Goal: Register for event/course

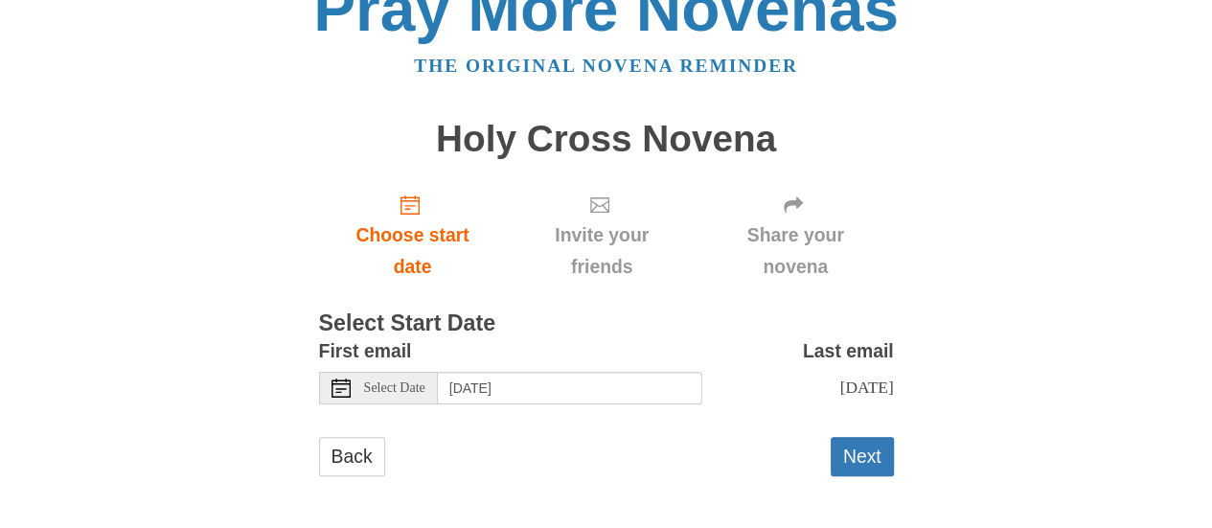
scroll to position [63, 0]
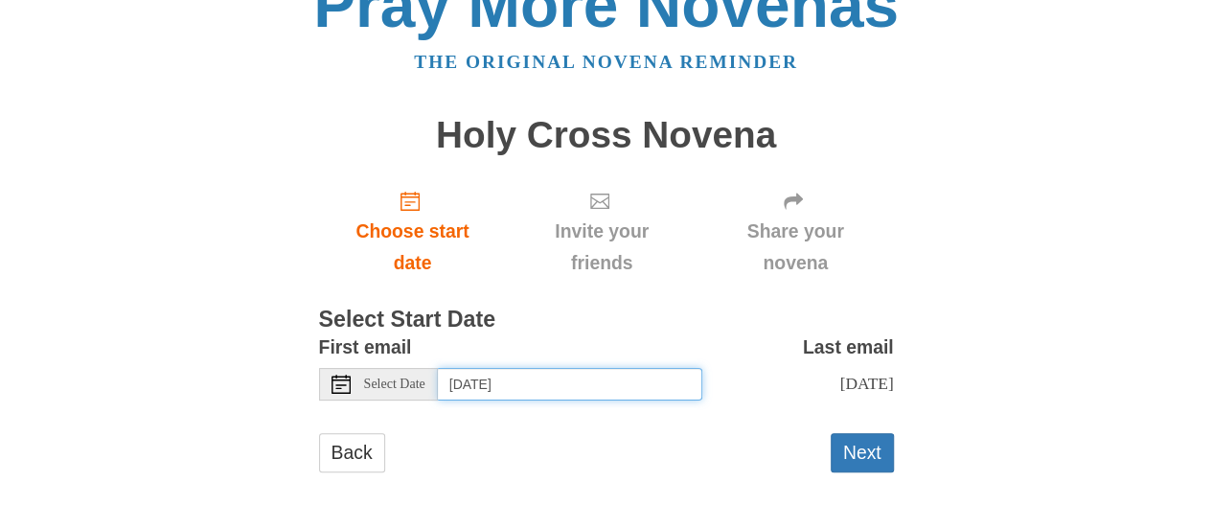
click at [479, 368] on input "Sunday, September 7th" at bounding box center [570, 384] width 264 height 33
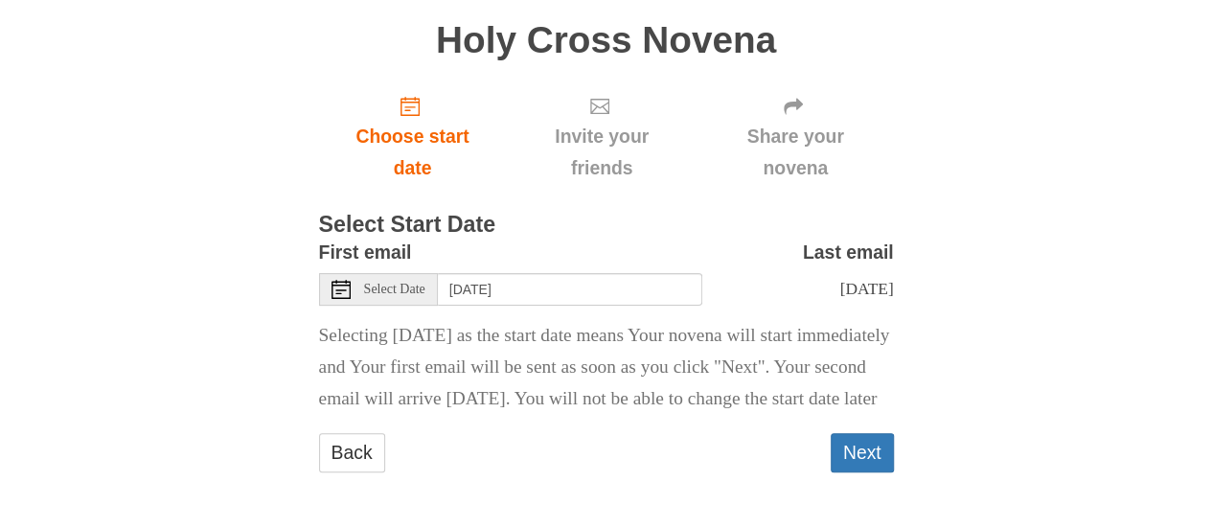
scroll to position [189, 0]
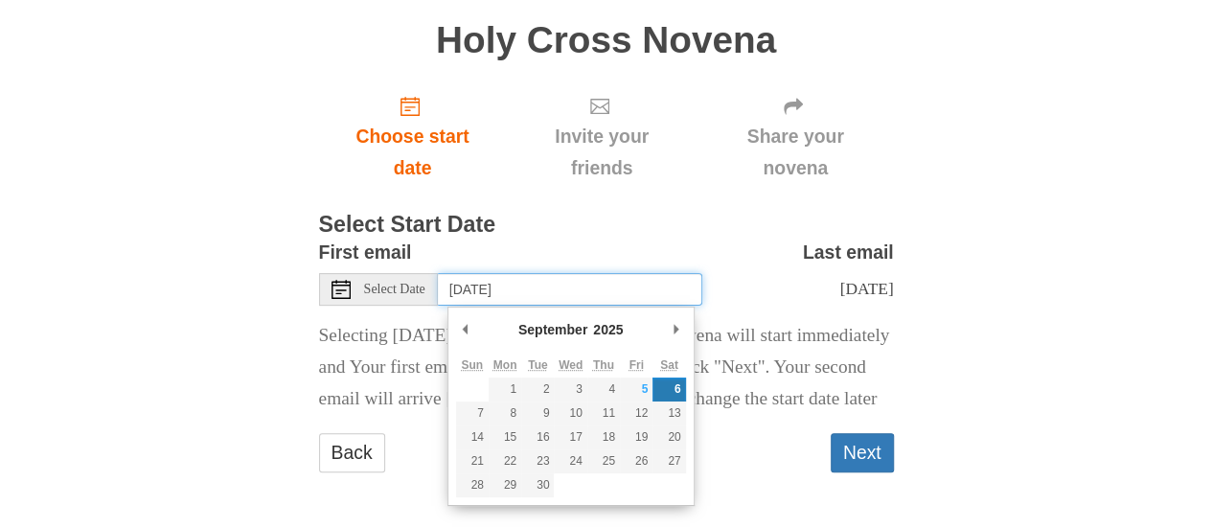
click at [526, 273] on input "Saturday, September 6th" at bounding box center [570, 289] width 264 height 33
type input "Friday, September 5th"
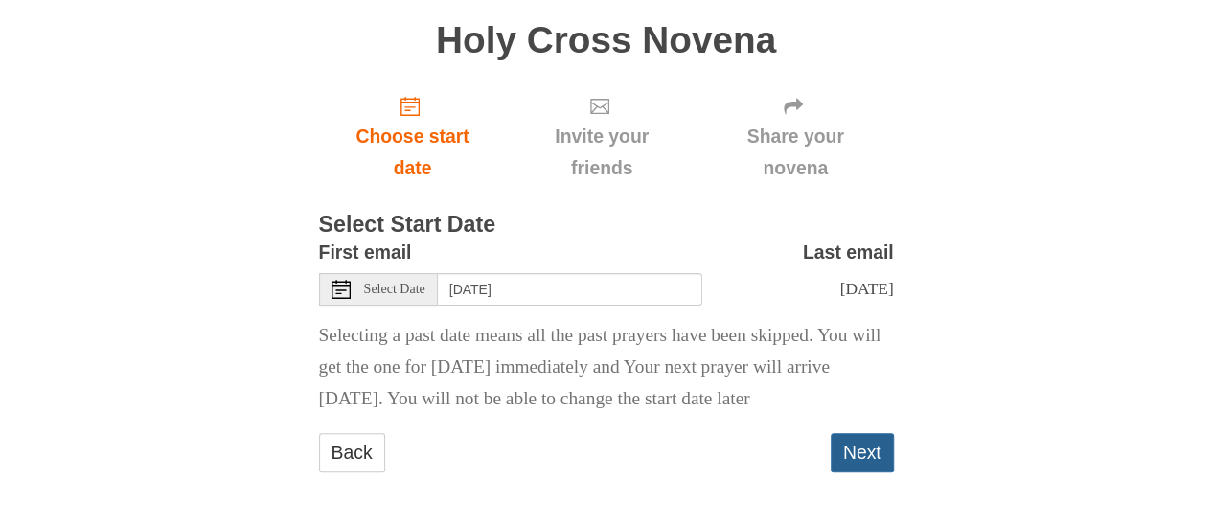
click at [868, 452] on button "Next" at bounding box center [861, 452] width 63 height 39
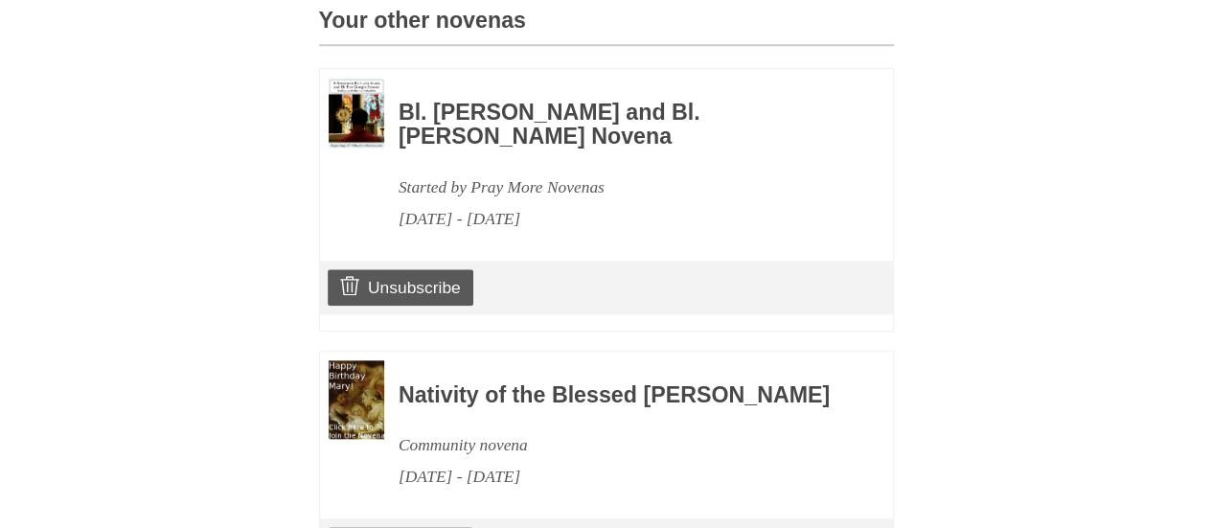
scroll to position [1074, 0]
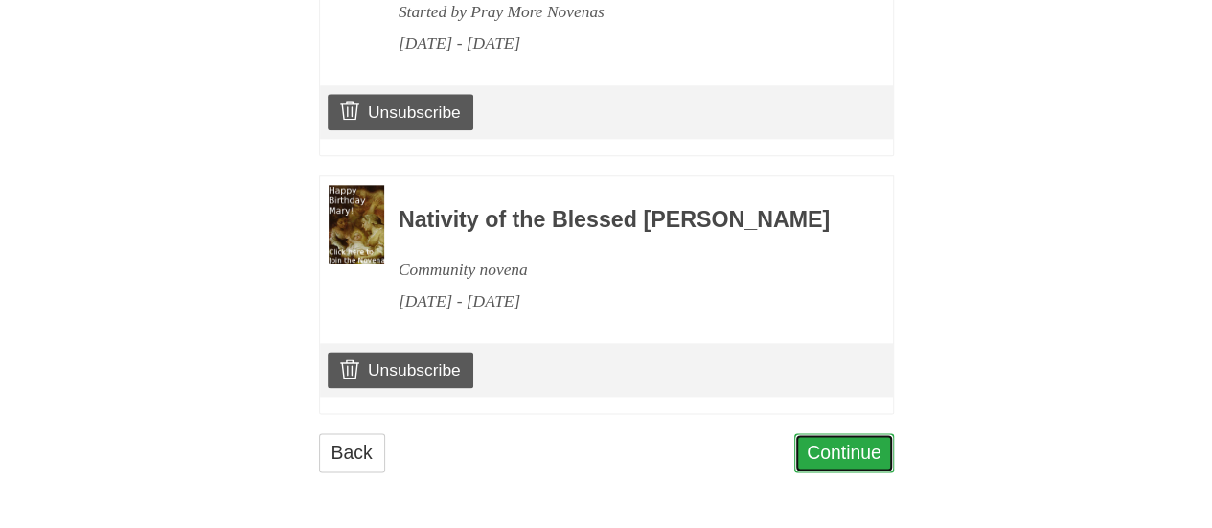
click at [845, 457] on link "Continue" at bounding box center [844, 452] width 100 height 39
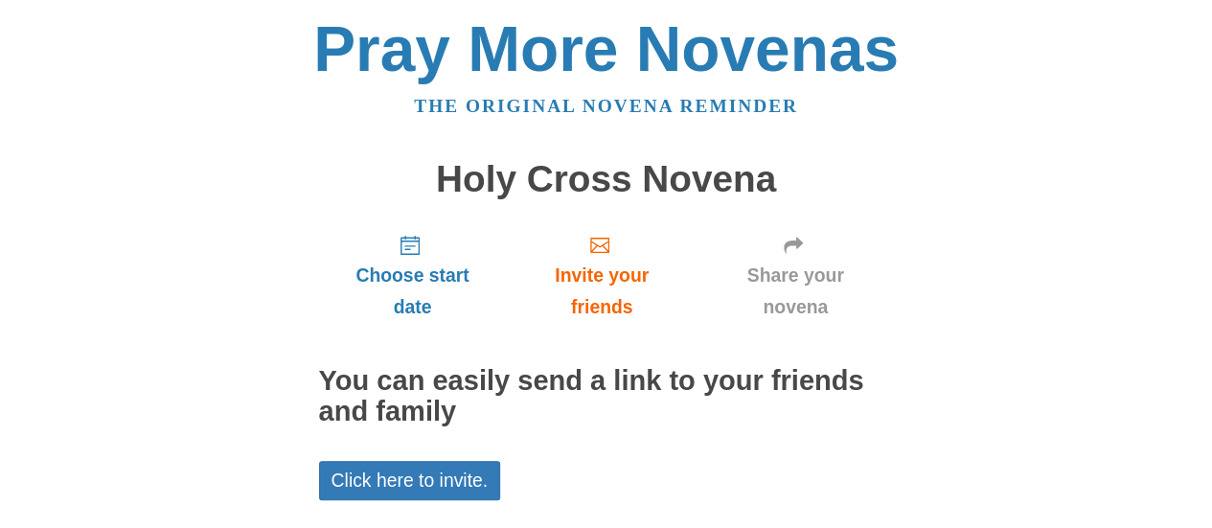
scroll to position [152, 0]
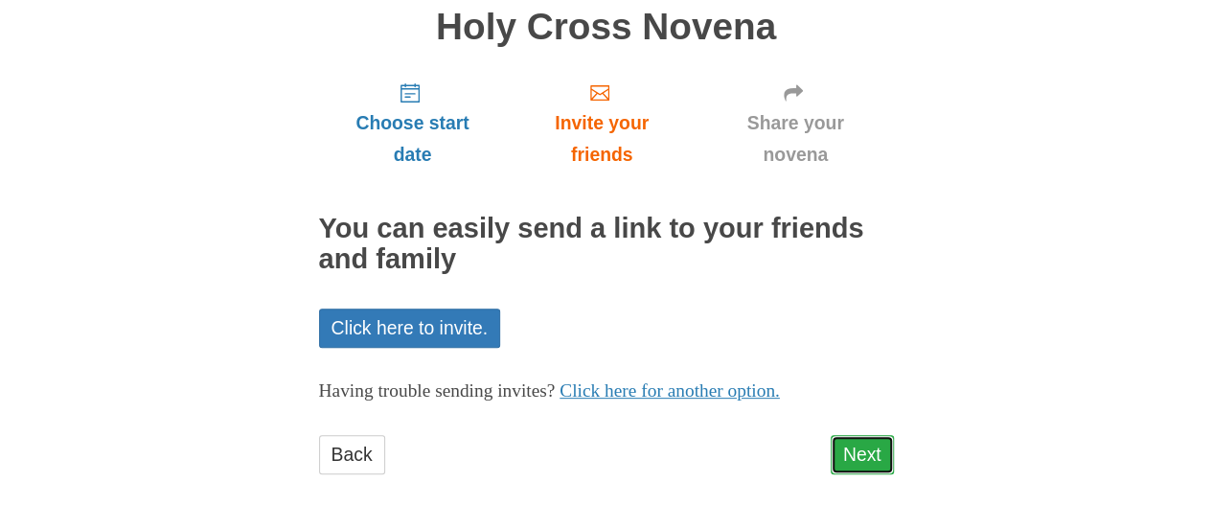
click at [869, 455] on link "Next" at bounding box center [861, 454] width 63 height 39
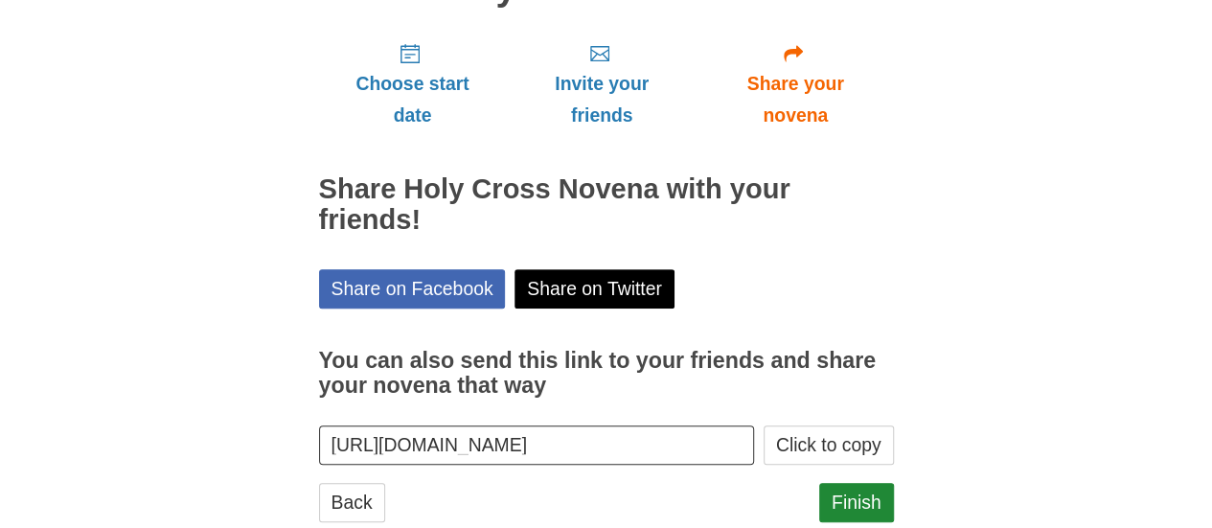
scroll to position [239, 0]
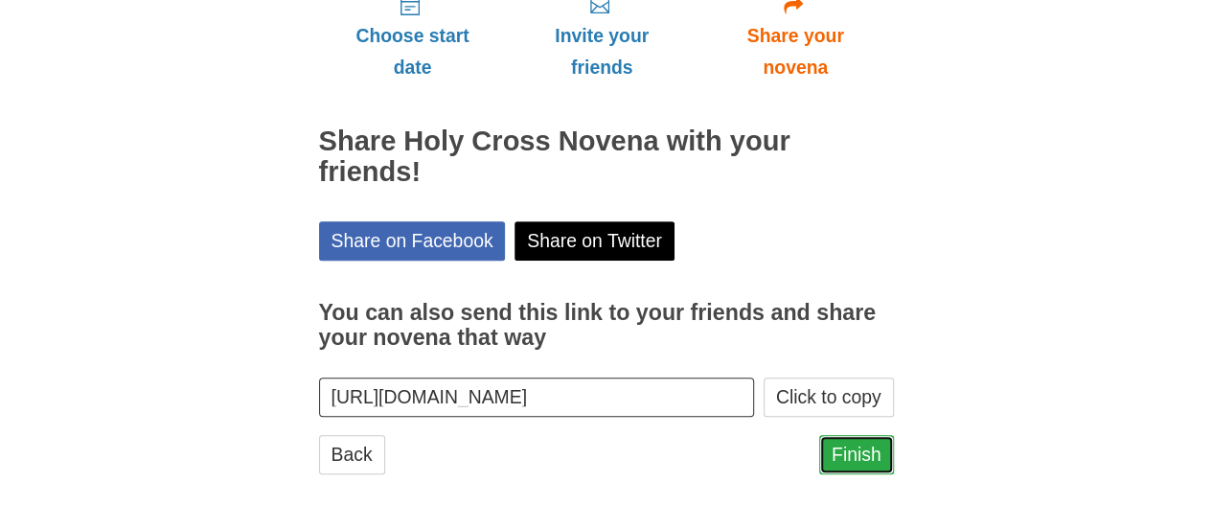
click at [841, 449] on link "Finish" at bounding box center [856, 454] width 75 height 39
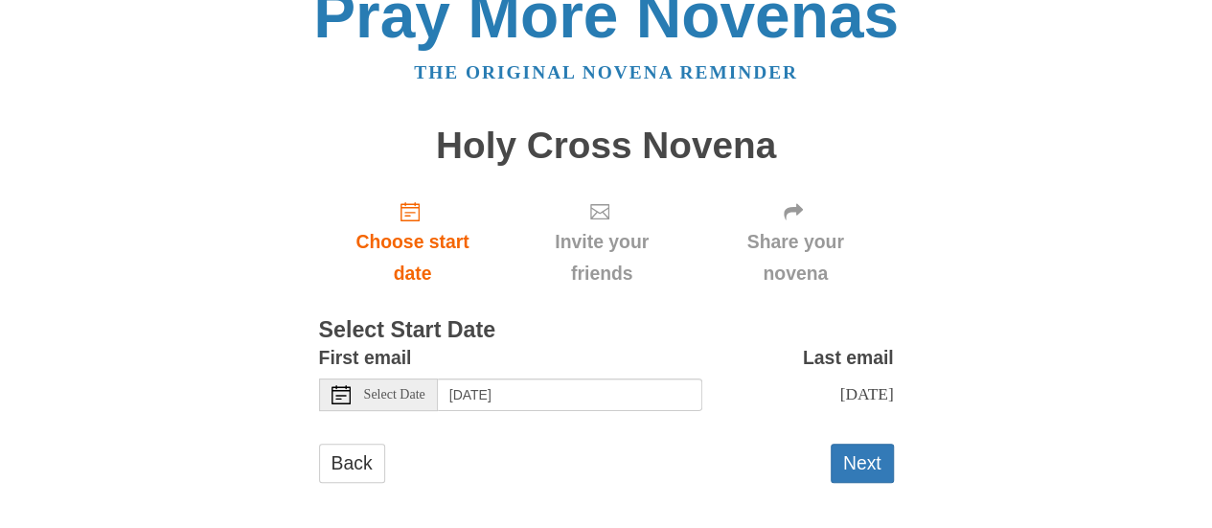
scroll to position [63, 0]
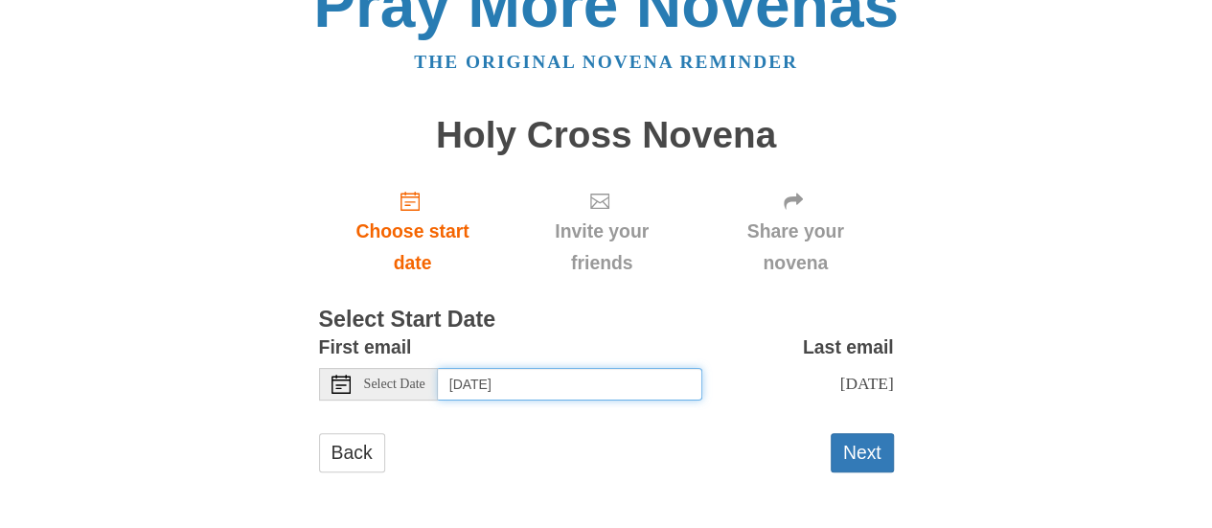
click at [649, 373] on input "Sunday, September 7th" at bounding box center [570, 384] width 264 height 33
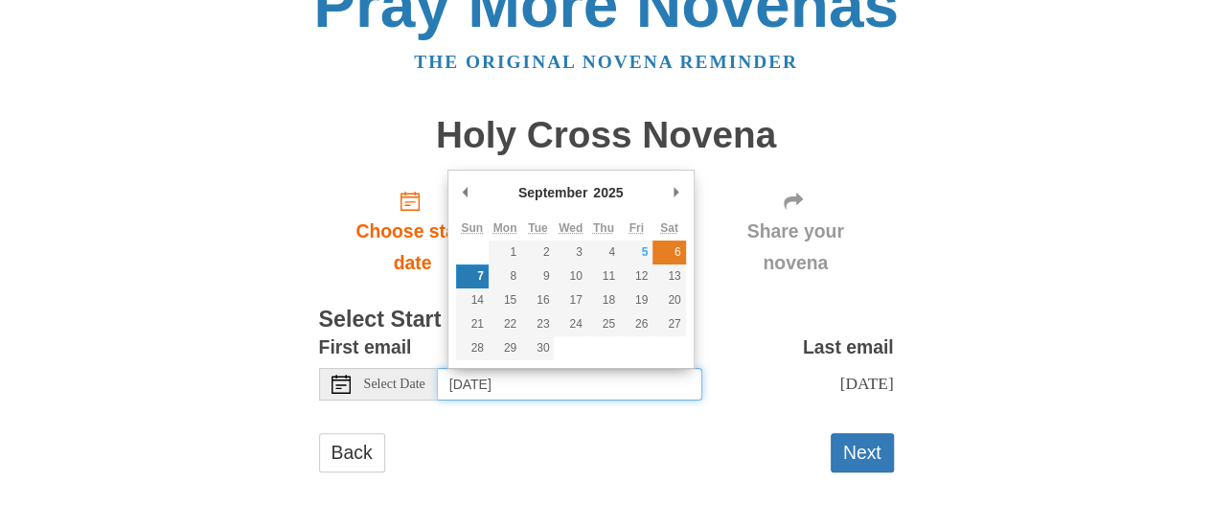
type input "Saturday, September 6th"
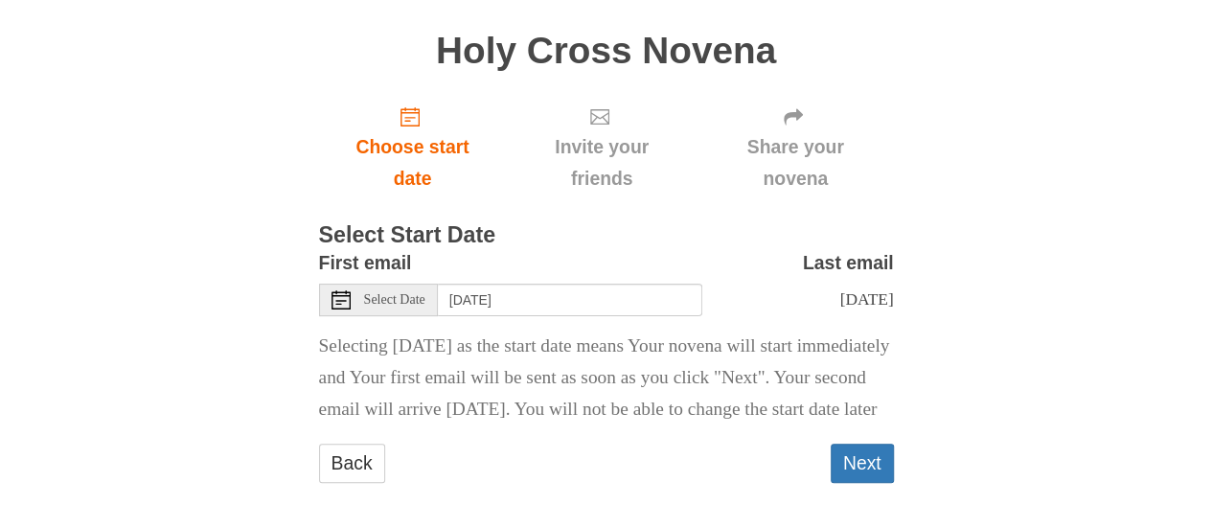
scroll to position [189, 0]
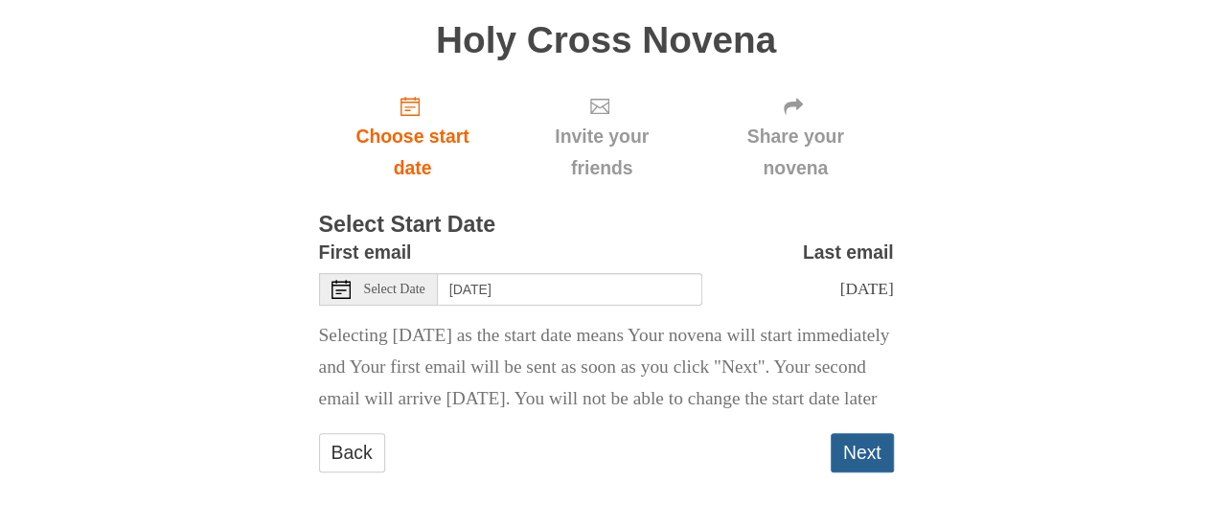
click at [858, 453] on button "Next" at bounding box center [861, 452] width 63 height 39
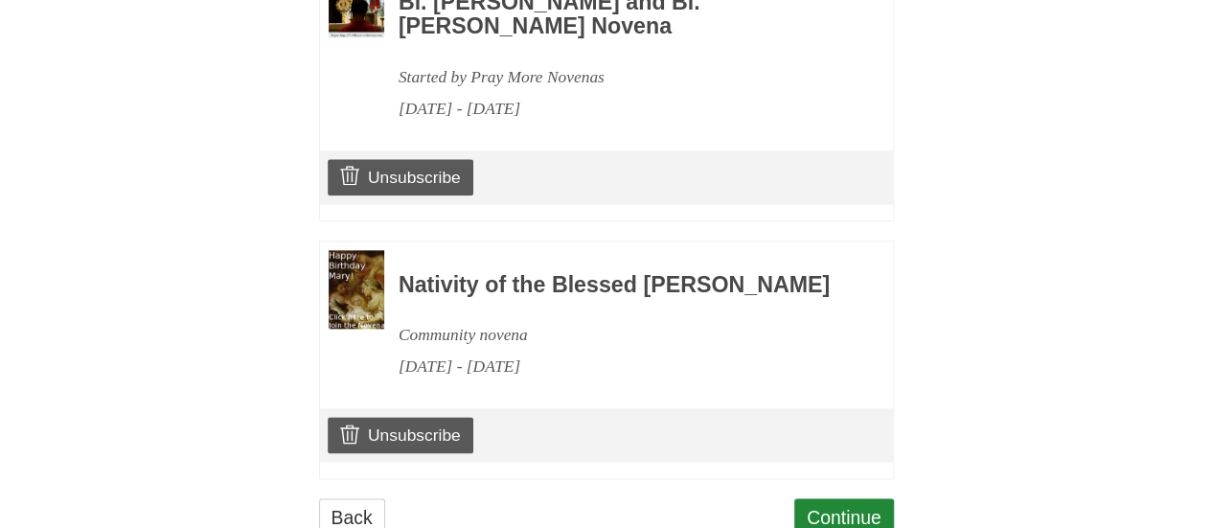
scroll to position [1074, 0]
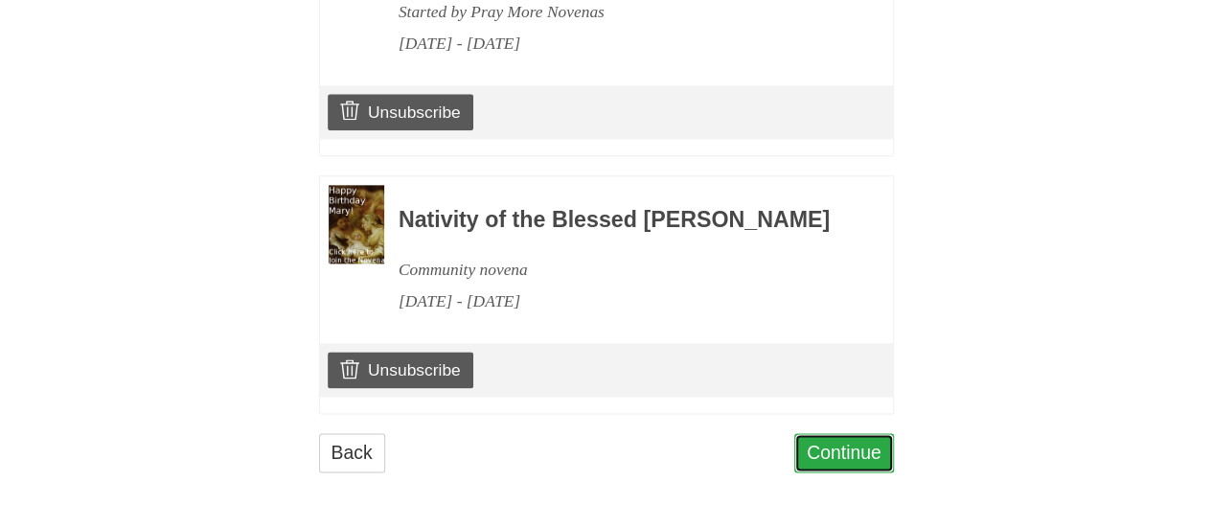
click at [826, 451] on link "Continue" at bounding box center [844, 452] width 100 height 39
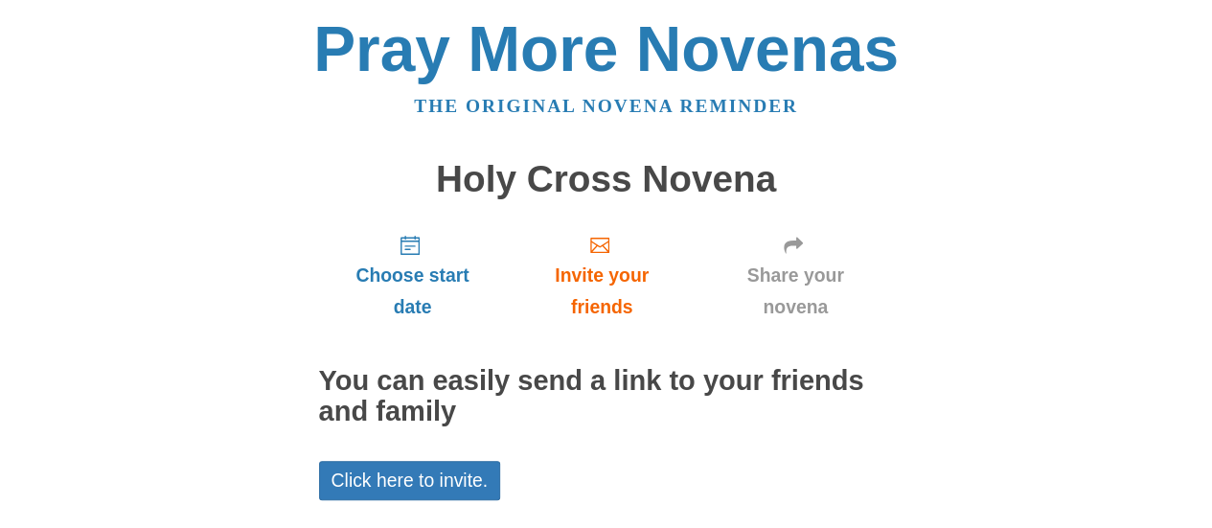
scroll to position [152, 0]
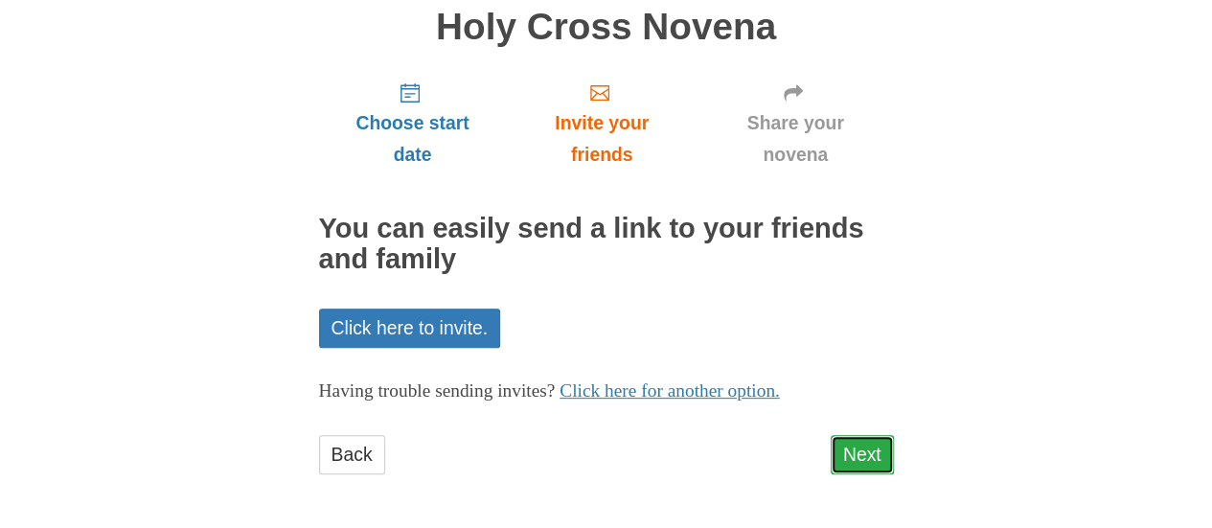
click at [860, 455] on link "Next" at bounding box center [861, 454] width 63 height 39
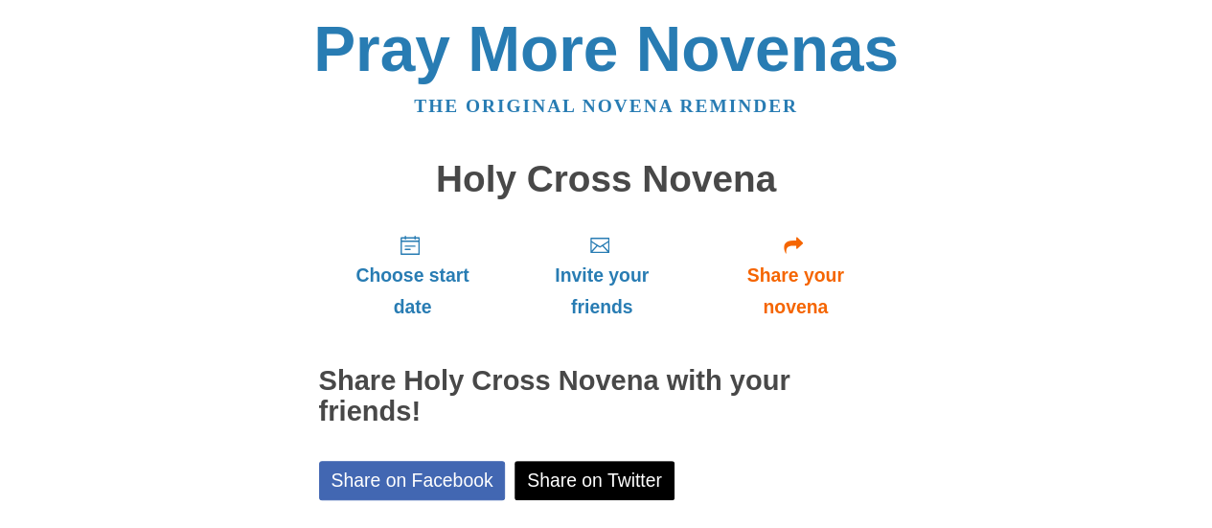
scroll to position [239, 0]
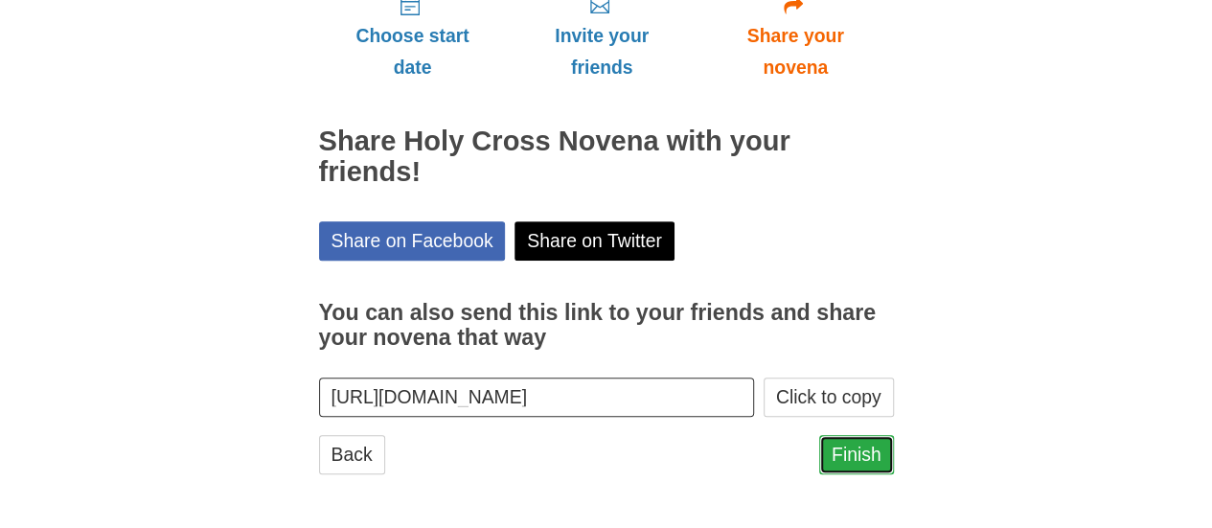
click at [844, 451] on link "Finish" at bounding box center [856, 454] width 75 height 39
